Goal: Register for event/course

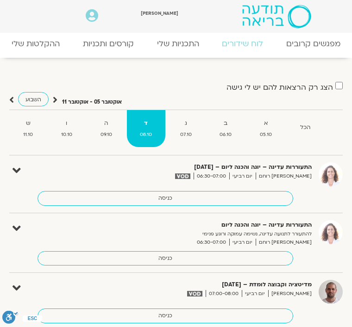
click at [88, 52] on link "קורסים ותכניות" at bounding box center [108, 43] width 74 height 19
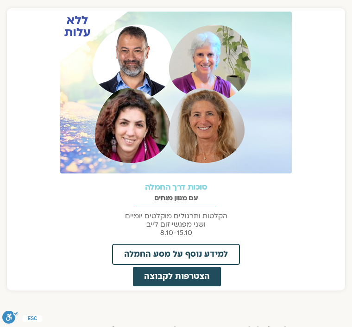
scroll to position [393, 0]
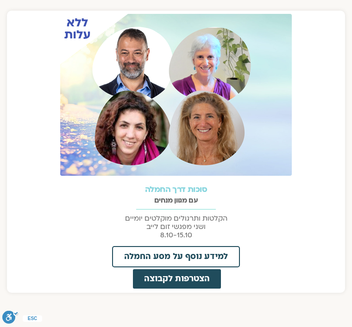
click at [131, 255] on span "למידע נוסף על מסע החמלה" at bounding box center [176, 257] width 104 height 8
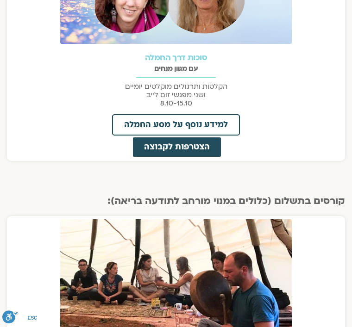
scroll to position [524, 0]
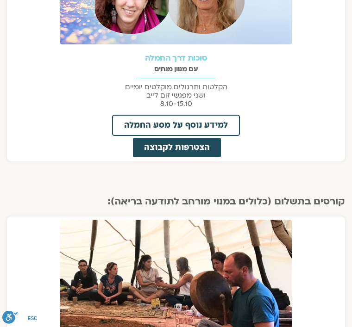
click at [144, 146] on span "הצטרפות לקבוצה" at bounding box center [177, 147] width 66 height 8
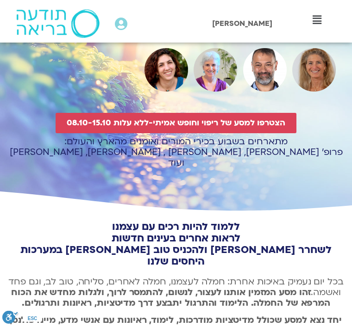
click at [68, 127] on span "הצטרפו למסע של ריפוי וחופש אמיתי-ללא עלות 08.10-15.10" at bounding box center [176, 122] width 218 height 9
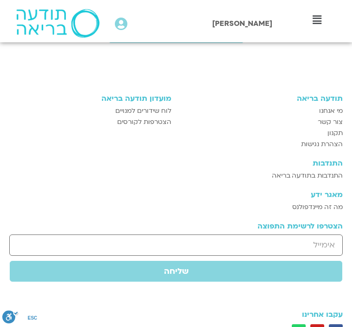
scroll to position [4612, 0]
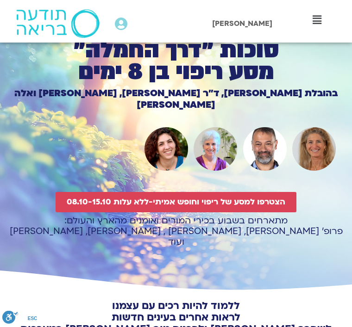
click at [105, 200] on span "הצטרפו למסע של ריפוי וחופש אמיתי-ללא עלות 08.10-15.10" at bounding box center [176, 202] width 218 height 9
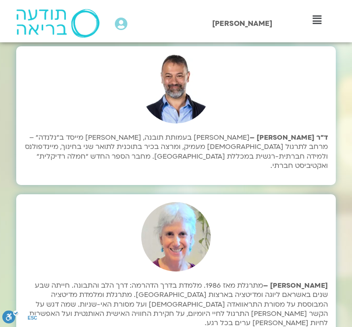
scroll to position [4225, 0]
